Goal: Transaction & Acquisition: Purchase product/service

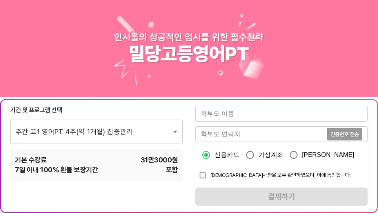
click at [242, 119] on input "text" at bounding box center [281, 114] width 173 height 16
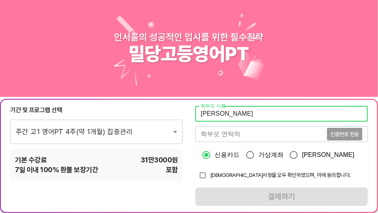
type input "[PERSON_NAME]"
click at [250, 135] on input "tel" at bounding box center [261, 134] width 132 height 16
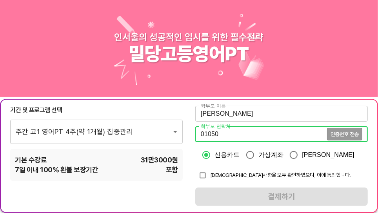
click at [247, 139] on input "01050" at bounding box center [261, 134] width 132 height 16
type input "01050277209"
click at [335, 135] on span "인증번호 전송" at bounding box center [345, 133] width 28 height 5
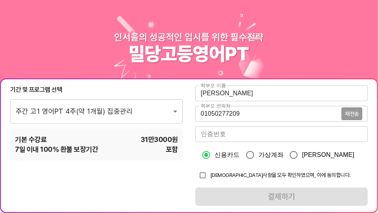
click at [258, 156] on input "가상계좌" at bounding box center [250, 155] width 16 height 16
radio input "true"
click at [245, 136] on input "number" at bounding box center [281, 134] width 173 height 16
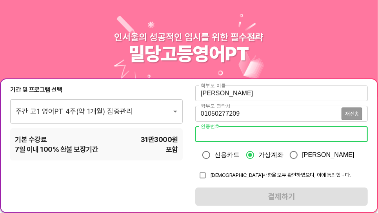
type input "-1"
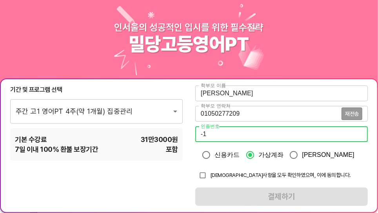
scroll to position [35, 0]
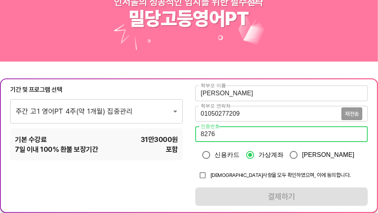
type input "8276"
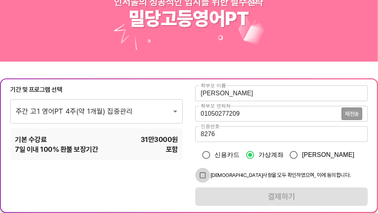
click at [205, 175] on input "checkbox" at bounding box center [202, 175] width 15 height 15
checkbox input "true"
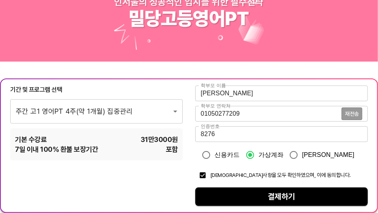
click at [287, 201] on span "결제하기" at bounding box center [282, 197] width 160 height 14
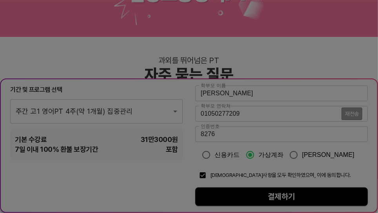
scroll to position [71, 0]
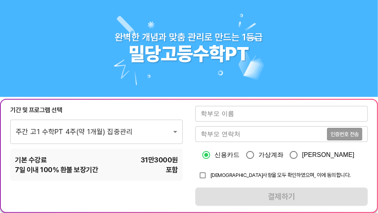
click at [260, 118] on input "text" at bounding box center [281, 114] width 173 height 16
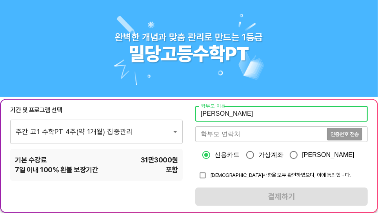
click at [248, 138] on input "tel" at bounding box center [261, 134] width 132 height 16
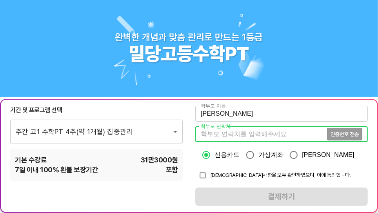
click at [248, 119] on input "[PERSON_NAME]" at bounding box center [281, 114] width 173 height 16
click at [257, 131] on input "tel" at bounding box center [261, 134] width 132 height 16
click at [237, 120] on input "[PERSON_NAME]" at bounding box center [281, 114] width 173 height 16
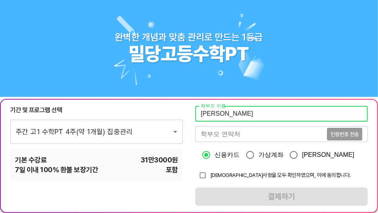
type input "[PERSON_NAME]"
click at [292, 135] on input "tel" at bounding box center [261, 134] width 132 height 16
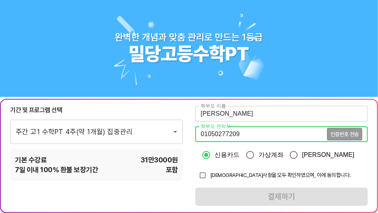
type input "01050277209"
click at [258, 151] on input "가상계좌" at bounding box center [250, 155] width 16 height 16
radio input "true"
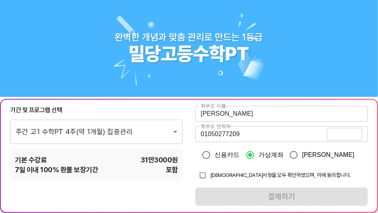
click at [339, 134] on span "인증번호 전송" at bounding box center [345, 133] width 28 height 5
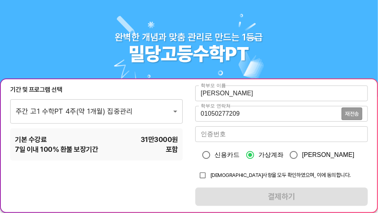
click at [269, 138] on input "number" at bounding box center [281, 134] width 173 height 16
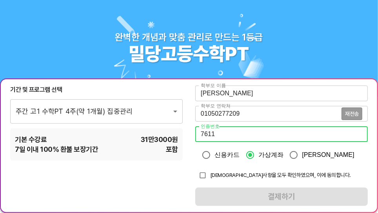
type input "7611"
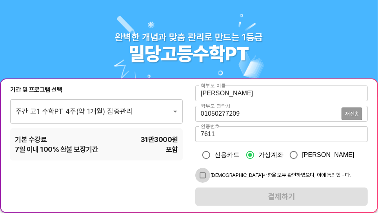
click at [205, 173] on input "checkbox" at bounding box center [202, 175] width 15 height 15
checkbox input "true"
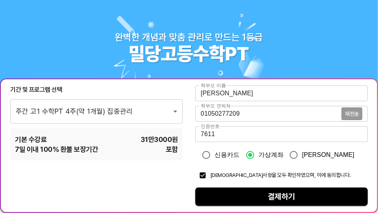
click at [258, 195] on span "결제하기" at bounding box center [282, 197] width 160 height 14
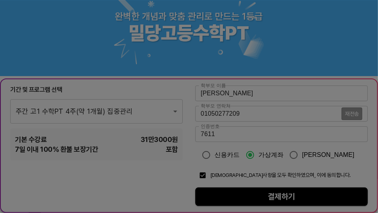
scroll to position [35, 0]
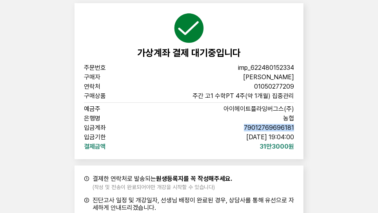
copy span "79012769696181"
drag, startPoint x: 300, startPoint y: 128, endPoint x: 244, endPoint y: 130, distance: 56.9
click at [244, 130] on div "가상계좌 결제 대기중입니다 주문번호 imp_622480152334 구매자 박종렬 연락처 01050277209 구매상품 주간 고1 수학PT 4주…" at bounding box center [189, 81] width 229 height 156
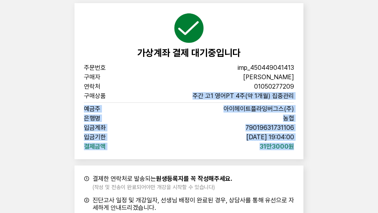
drag, startPoint x: 193, startPoint y: 95, endPoint x: 296, endPoint y: 150, distance: 116.0
click at [296, 150] on div "가상계좌 결제 대기중입니다 주문번호 imp_450449041413 구매자 박종렬 연락처 01050277209 구매상품 주간 고1 영어PT 4주…" at bounding box center [189, 81] width 229 height 156
copy div "주간 고1 영어PT 4주(약 1개월) 집중관리 예금주 아이헤이트플라잉버그스(주) 은행명 농협 입금계좌 79019631731106 입금기한 20…"
click at [345, 152] on div "가상계좌 결제 대기중입니다 주문번호 imp_450449041413 구매자 박종렬 연락처 01050277209 구매상품 주간 고1 영어PT 4주…" at bounding box center [189, 143] width 378 height 287
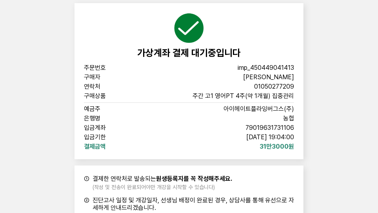
click at [341, 66] on div "가상계좌 결제 대기중입니다 주문번호 imp_450449041413 구매자 박종렬 연락처 01050277209 구매상품 주간 고1 영어PT 4주…" at bounding box center [189, 143] width 378 height 287
copy span "79019631731106"
drag, startPoint x: 295, startPoint y: 127, endPoint x: 239, endPoint y: 127, distance: 55.7
click at [239, 127] on div "가상계좌 결제 대기중입니다 주문번호 imp_450449041413 구매자 박종렬 연락처 01050277209 구매상품 주간 고1 영어PT 4주…" at bounding box center [189, 81] width 229 height 156
